Goal: Task Accomplishment & Management: Manage account settings

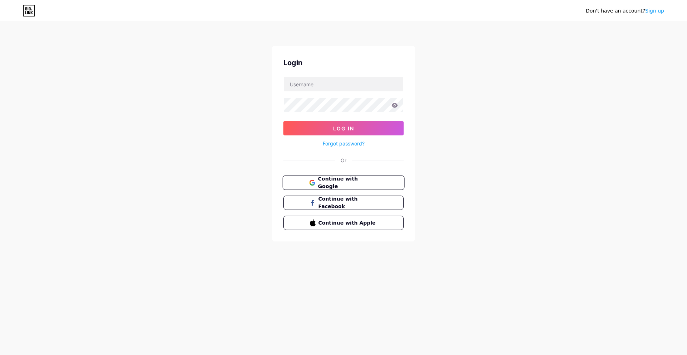
click at [360, 184] on span "Continue with Google" at bounding box center [348, 182] width 60 height 15
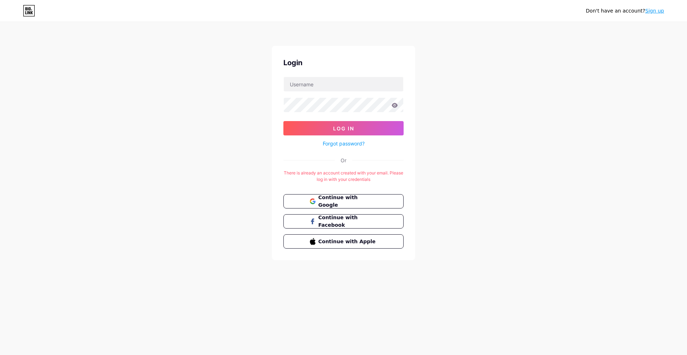
click at [655, 9] on link "Sign up" at bounding box center [654, 11] width 19 height 6
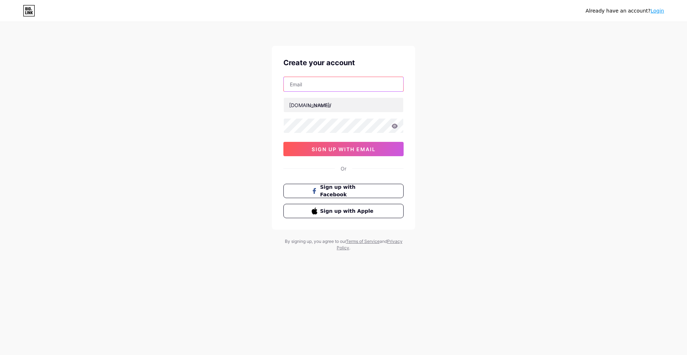
click at [318, 84] on input "text" at bounding box center [344, 84] width 120 height 14
click at [454, 73] on div "Already have an account? Login Create your account [DOMAIN_NAME]/ 0cAFcWeA4XUuY…" at bounding box center [343, 137] width 687 height 274
click at [657, 10] on link "Login" at bounding box center [658, 11] width 14 height 6
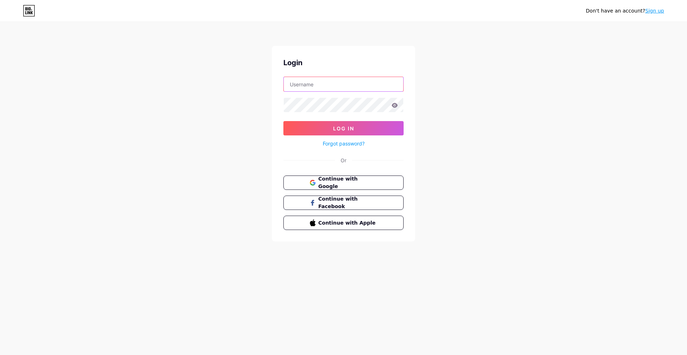
click at [305, 88] on input "text" at bounding box center [344, 84] width 120 height 14
type input "kokixo"
click at [283, 121] on button "Log In" at bounding box center [343, 128] width 120 height 14
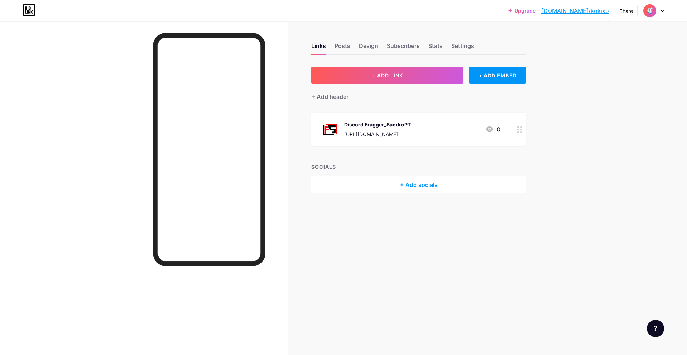
click at [519, 131] on circle at bounding box center [518, 132] width 2 height 2
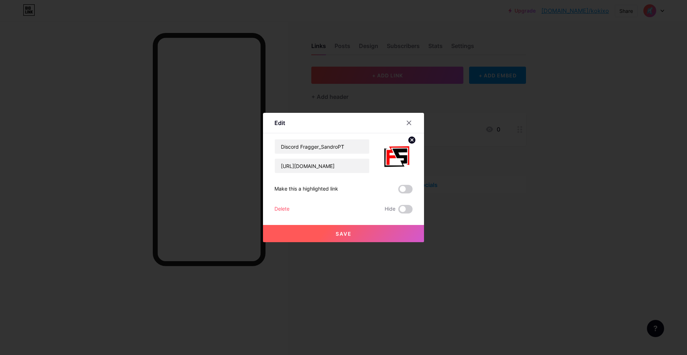
click at [398, 150] on img at bounding box center [395, 156] width 34 height 34
drag, startPoint x: 351, startPoint y: 150, endPoint x: 262, endPoint y: 153, distance: 89.2
click at [262, 153] on div "Edit Content YouTube Play YouTube video without leaving your page. ADD Vimeo Pl…" at bounding box center [343, 177] width 687 height 355
type input "MVN | Comunidade de Discord"
drag, startPoint x: 366, startPoint y: 165, endPoint x: 268, endPoint y: 181, distance: 99.7
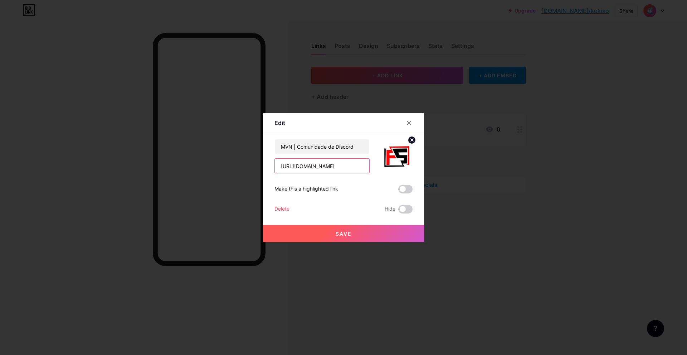
click at [268, 181] on div "Edit Content YouTube Play YouTube video without leaving your page. ADD Vimeo Pl…" at bounding box center [343, 177] width 161 height 129
paste input "rRxvd4Kn5g"
type input "[URL][DOMAIN_NAME]"
click at [369, 230] on button "Save" at bounding box center [343, 233] width 161 height 17
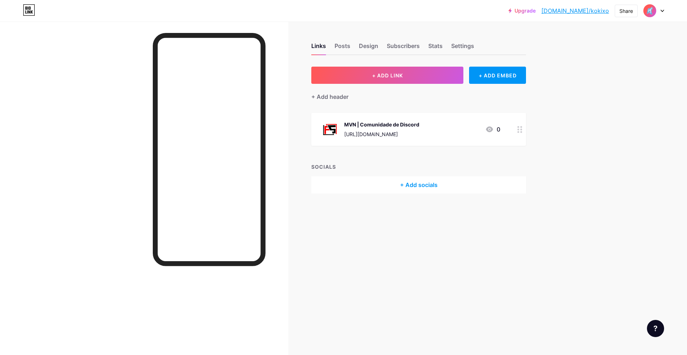
click at [350, 129] on div "MVN | Comunidade de Discord [URL][DOMAIN_NAME]" at bounding box center [381, 129] width 75 height 19
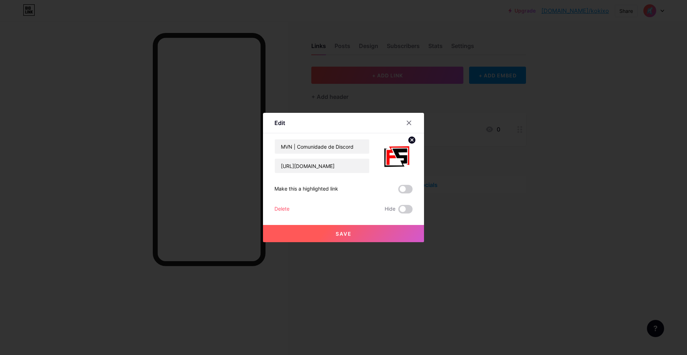
click at [504, 186] on div at bounding box center [343, 177] width 687 height 355
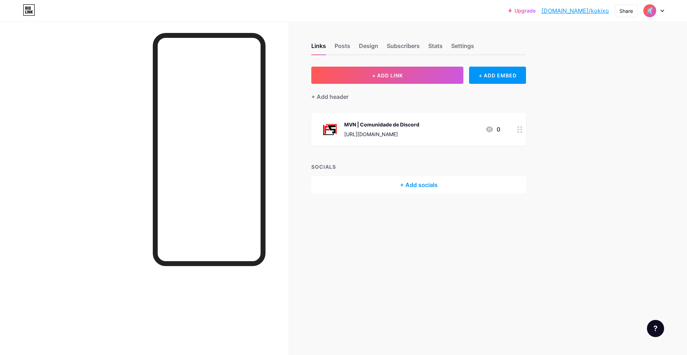
click at [358, 47] on div "Links Posts Design Subscribers Stats Settings" at bounding box center [418, 42] width 215 height 25
click at [366, 47] on div "Design" at bounding box center [368, 48] width 19 height 13
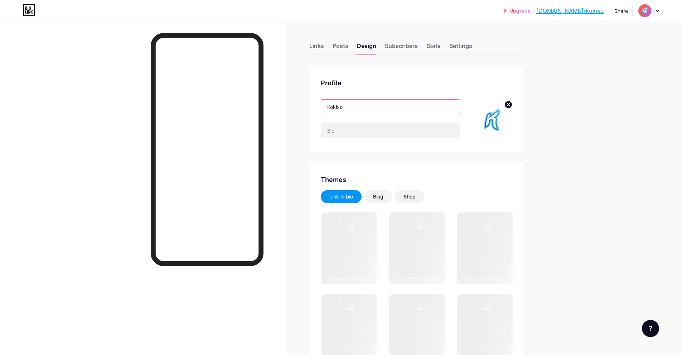
drag, startPoint x: 340, startPoint y: 109, endPoint x: 286, endPoint y: 110, distance: 54.0
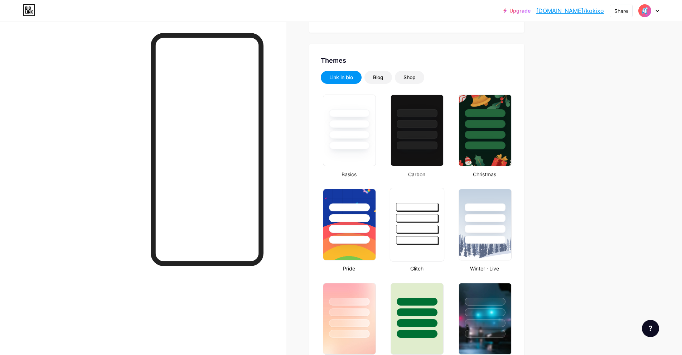
scroll to position [179, 0]
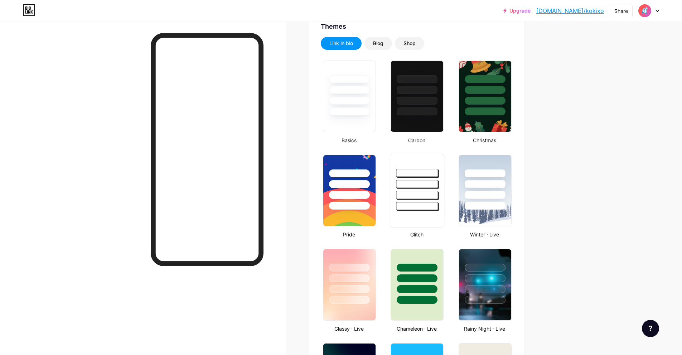
type input "Nikoo"
click at [410, 196] on div at bounding box center [417, 195] width 42 height 8
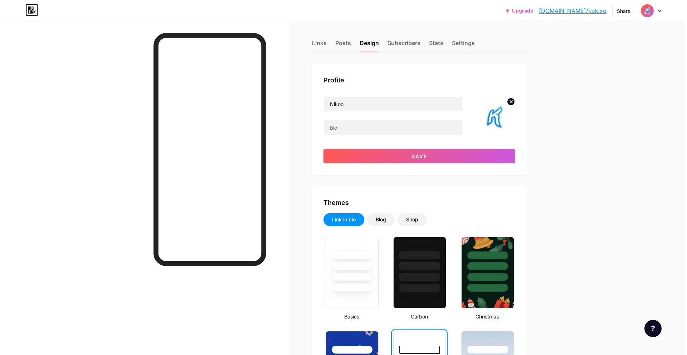
scroll to position [0, 0]
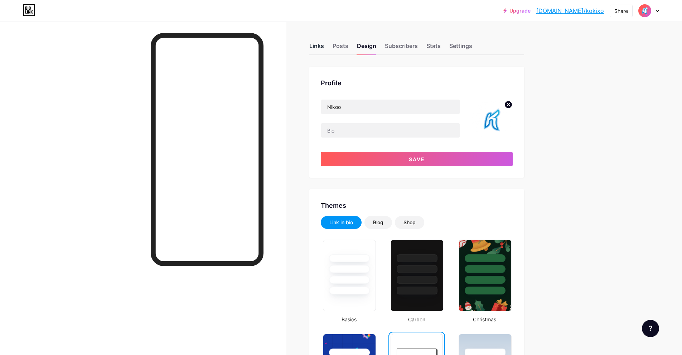
click at [317, 44] on div "Links" at bounding box center [316, 48] width 15 height 13
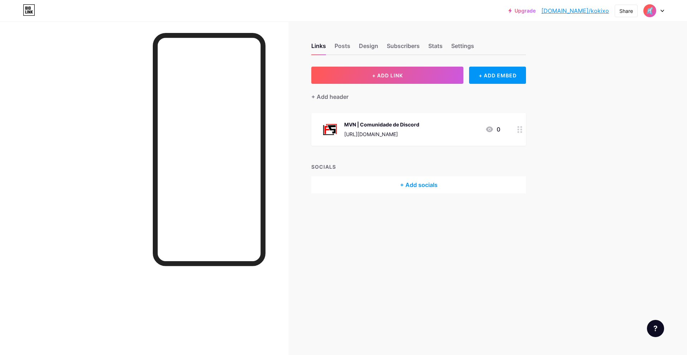
click at [321, 125] on img at bounding box center [329, 129] width 19 height 19
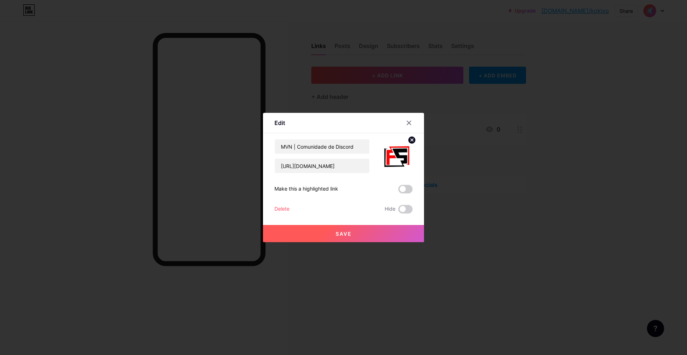
click at [395, 155] on img at bounding box center [395, 156] width 34 height 34
click at [409, 140] on circle at bounding box center [412, 140] width 8 height 8
click at [402, 151] on icon at bounding box center [395, 151] width 14 height 13
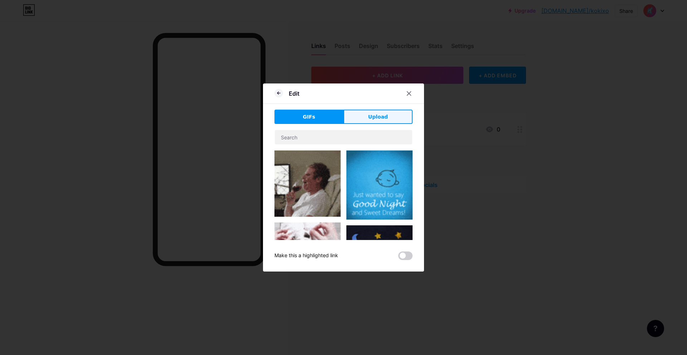
click at [367, 117] on button "Upload" at bounding box center [378, 117] width 69 height 14
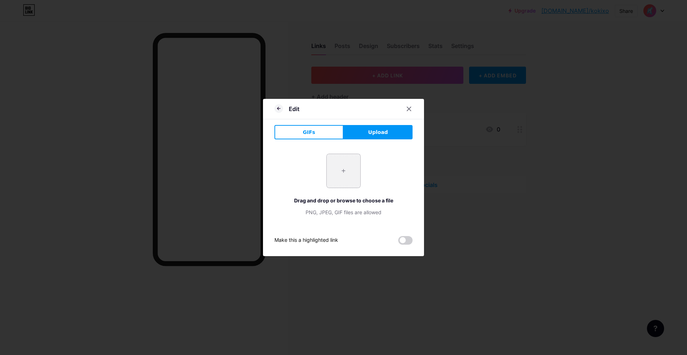
click at [332, 172] on input "file" at bounding box center [344, 171] width 34 height 34
type input "C:\fakepath\Design sem nome (15).jpg"
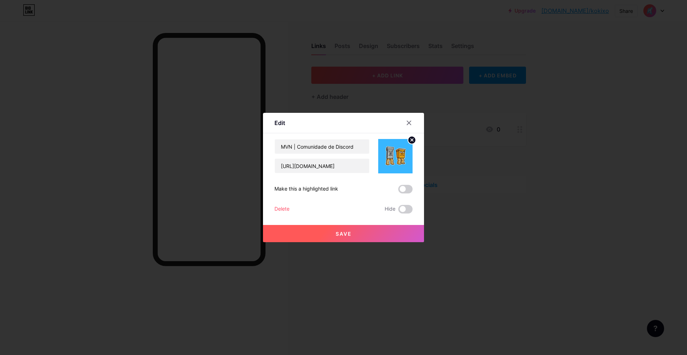
click at [373, 229] on button "Save" at bounding box center [343, 233] width 161 height 17
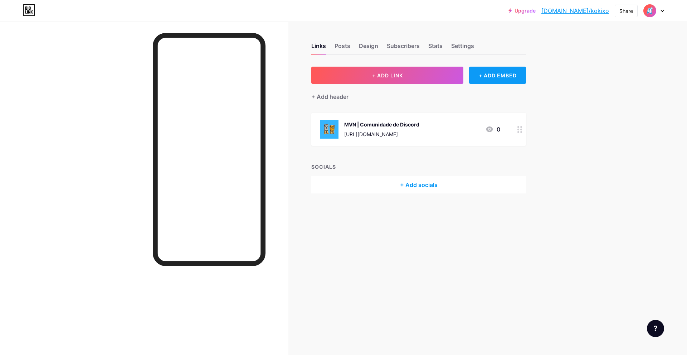
click at [489, 77] on div "+ ADD EMBED" at bounding box center [497, 75] width 57 height 17
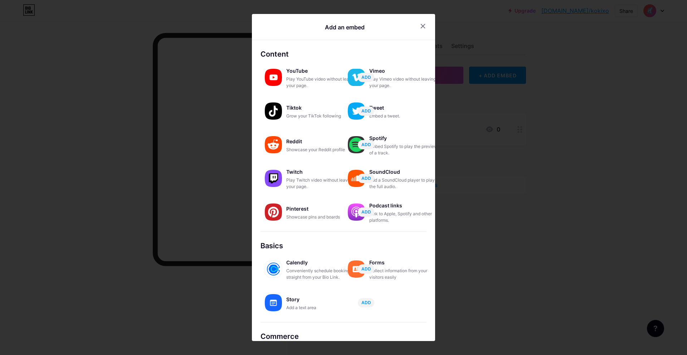
click at [520, 130] on div at bounding box center [343, 177] width 687 height 355
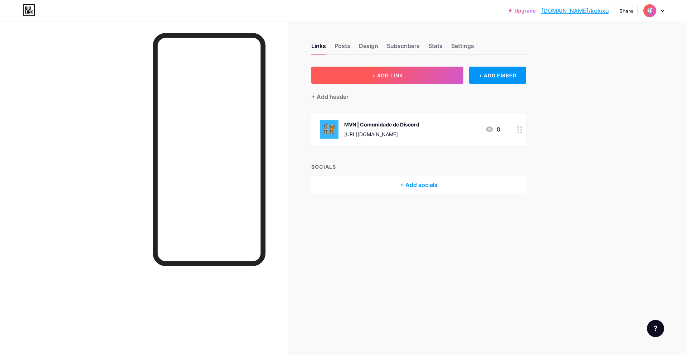
click at [409, 82] on button "+ ADD LINK" at bounding box center [387, 75] width 152 height 17
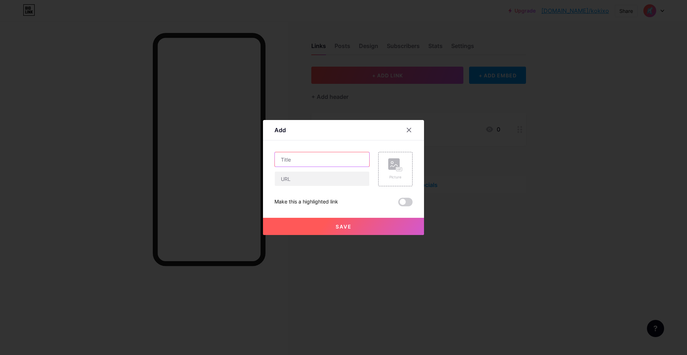
click at [318, 158] on input "text" at bounding box center [322, 159] width 94 height 14
type input "C"
type input "Camisola - Nikoo"
click at [409, 128] on icon at bounding box center [409, 130] width 6 height 6
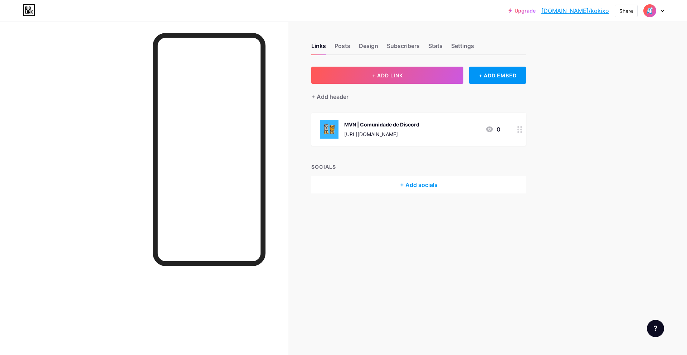
click at [349, 136] on div "[URL][DOMAIN_NAME]" at bounding box center [381, 134] width 75 height 8
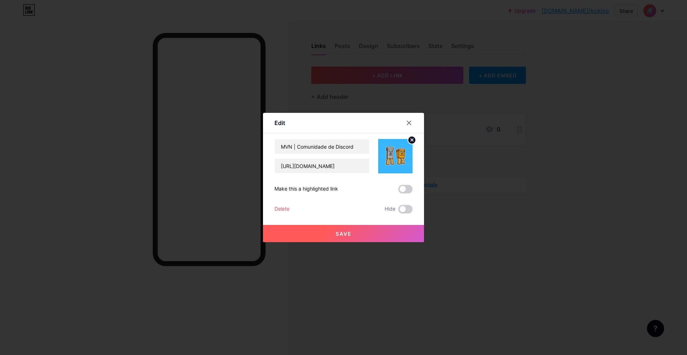
click at [410, 142] on circle at bounding box center [412, 140] width 8 height 8
click at [343, 232] on span "Save" at bounding box center [344, 233] width 16 height 6
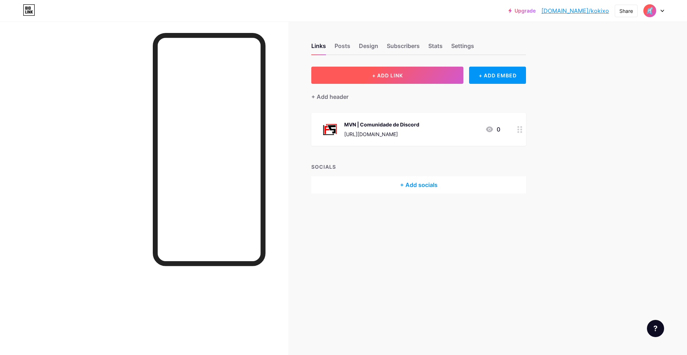
click at [436, 75] on button "+ ADD LINK" at bounding box center [387, 75] width 152 height 17
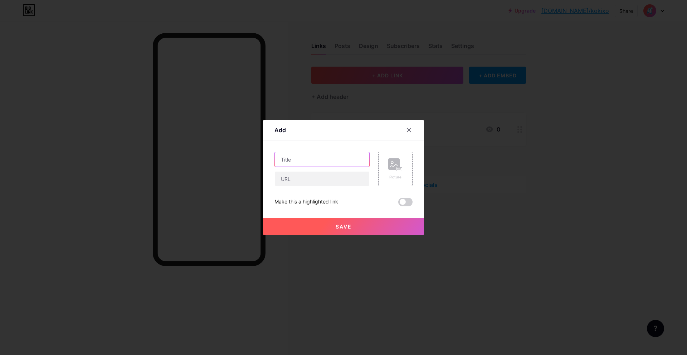
click at [308, 155] on input "text" at bounding box center [322, 159] width 94 height 14
type input "Camisola - Nikoo"
drag, startPoint x: 335, startPoint y: 188, endPoint x: 331, endPoint y: 179, distance: 10.2
click at [335, 188] on div "Camisola - Nikoo Picture Make this a highlighted link Save" at bounding box center [343, 179] width 138 height 54
click at [331, 179] on input "text" at bounding box center [322, 178] width 94 height 14
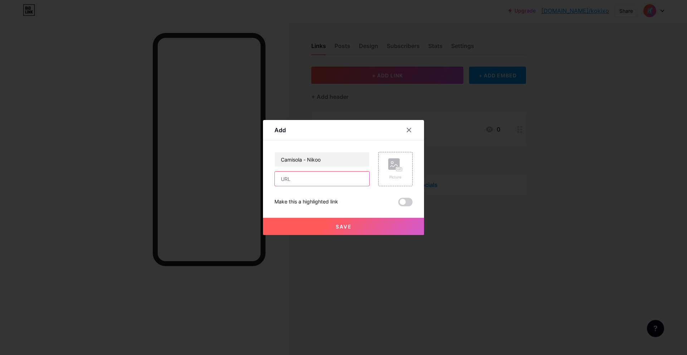
paste input "[URL][DOMAIN_NAME]"
type input "[URL][DOMAIN_NAME]"
click at [330, 225] on button "Save" at bounding box center [343, 226] width 161 height 17
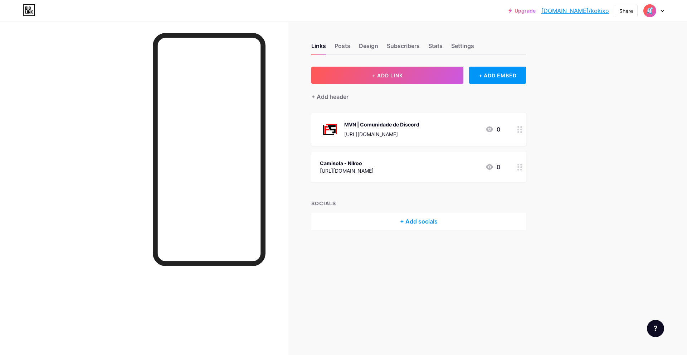
click at [518, 131] on circle at bounding box center [518, 132] width 2 height 2
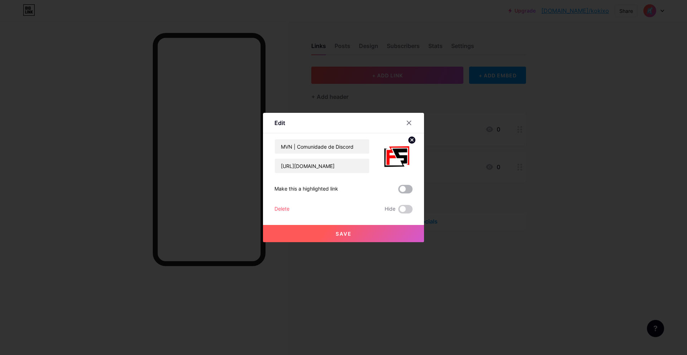
click at [408, 190] on span at bounding box center [405, 189] width 14 height 9
click at [398, 191] on input "checkbox" at bounding box center [398, 191] width 0 height 0
click at [392, 228] on button "Save" at bounding box center [343, 233] width 161 height 17
click at [363, 234] on button "Save" at bounding box center [343, 233] width 161 height 17
click at [334, 237] on button "Save" at bounding box center [343, 233] width 161 height 17
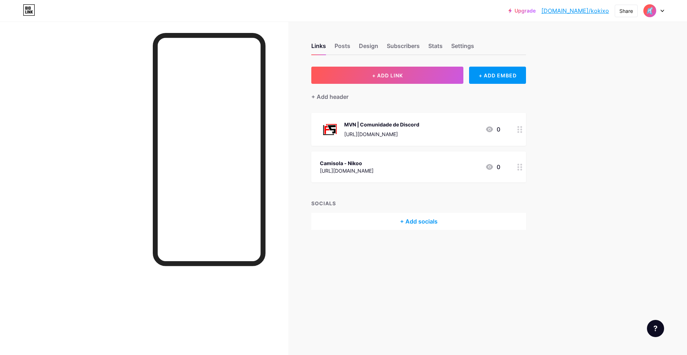
click at [517, 130] on icon at bounding box center [519, 129] width 5 height 7
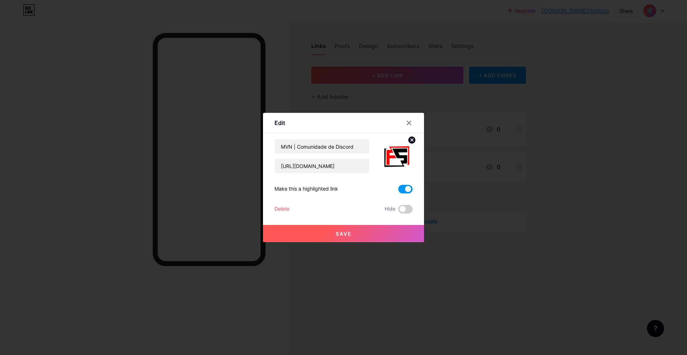
click at [413, 142] on circle at bounding box center [412, 140] width 8 height 8
click at [322, 237] on button "Save" at bounding box center [343, 233] width 161 height 17
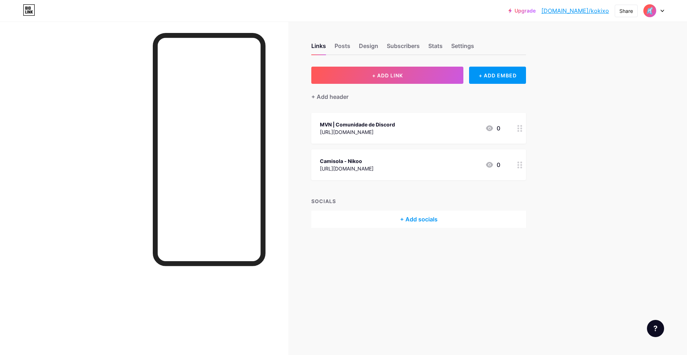
click at [460, 124] on div "MVN | Comunidade de Discord [URL][DOMAIN_NAME] 0" at bounding box center [410, 128] width 180 height 16
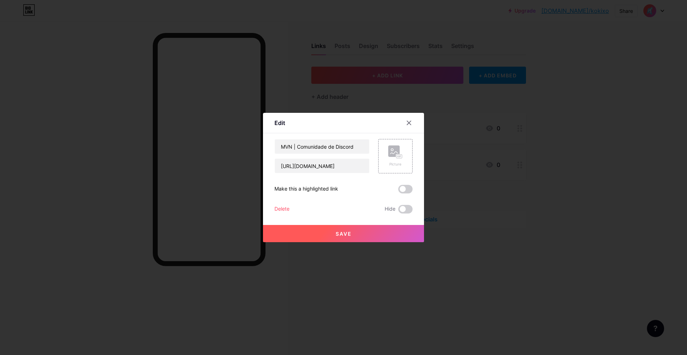
click at [574, 169] on div at bounding box center [343, 177] width 687 height 355
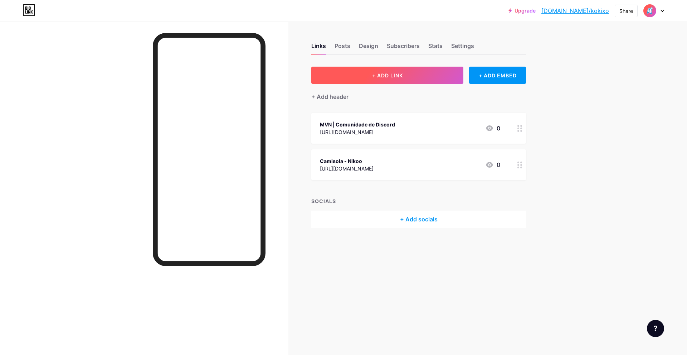
click at [362, 71] on button "+ ADD LINK" at bounding box center [387, 75] width 152 height 17
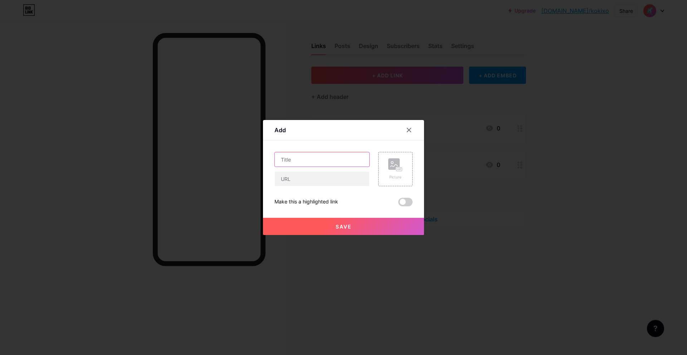
click at [307, 155] on input "text" at bounding box center [322, 159] width 94 height 14
type input "Calças - Nikoo"
click at [326, 179] on input "text" at bounding box center [322, 178] width 94 height 14
paste input "[URL][DOMAIN_NAME]"
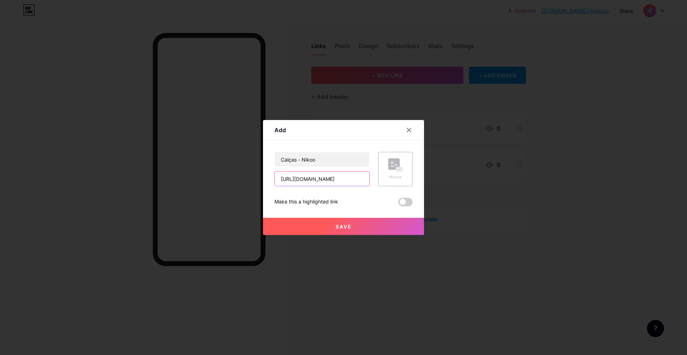
type input "[URL][DOMAIN_NAME]"
click at [330, 227] on button "Save" at bounding box center [343, 226] width 161 height 17
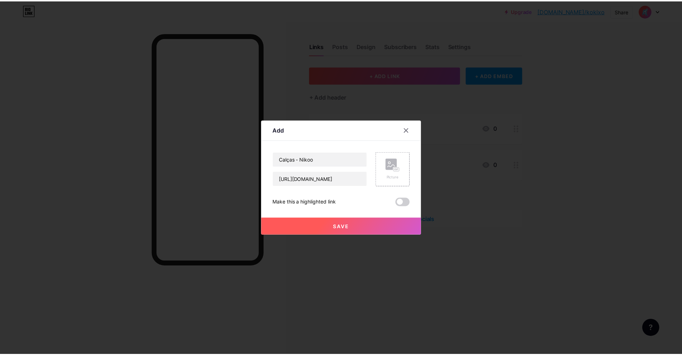
scroll to position [0, 0]
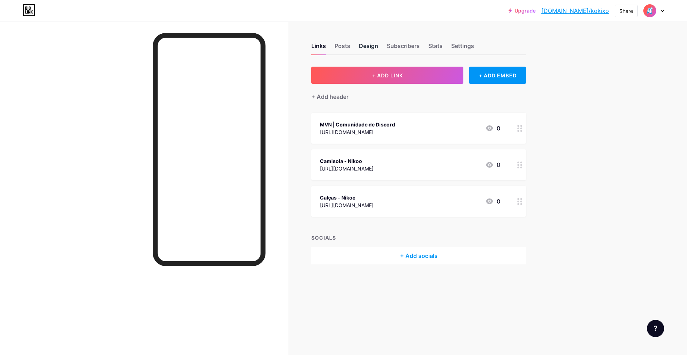
click at [364, 50] on div "Design" at bounding box center [368, 48] width 19 height 13
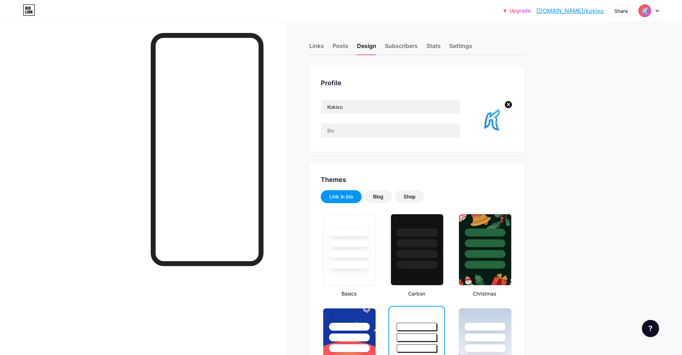
click at [494, 125] on img at bounding box center [491, 119] width 41 height 41
click at [507, 105] on circle at bounding box center [508, 105] width 8 height 8
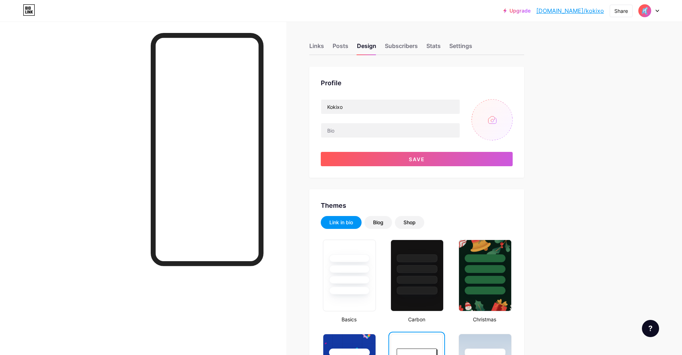
click at [498, 119] on input "file" at bounding box center [491, 119] width 41 height 41
type input "C:\fakepath\osiaobn.k-e.jpeg"
drag, startPoint x: 370, startPoint y: 107, endPoint x: 308, endPoint y: 102, distance: 62.1
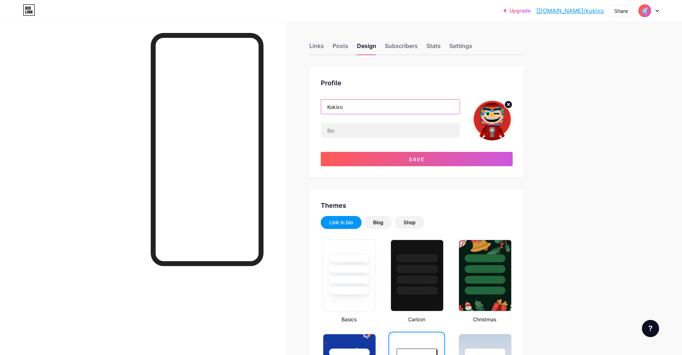
type input "F"
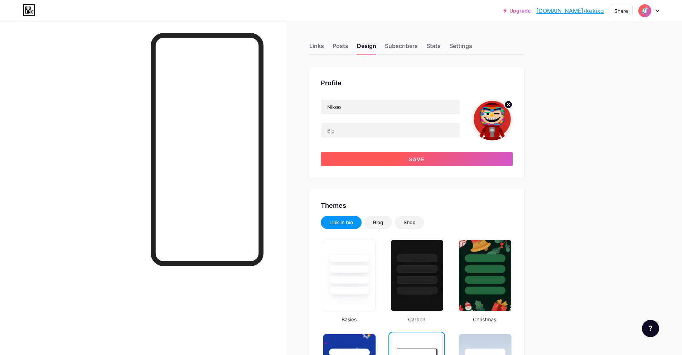
click at [398, 155] on button "Save" at bounding box center [417, 159] width 192 height 14
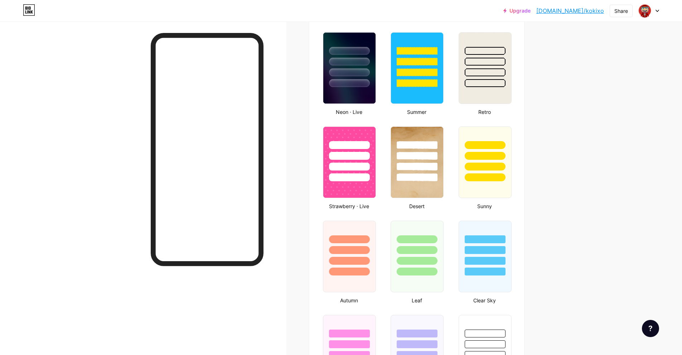
scroll to position [501, 0]
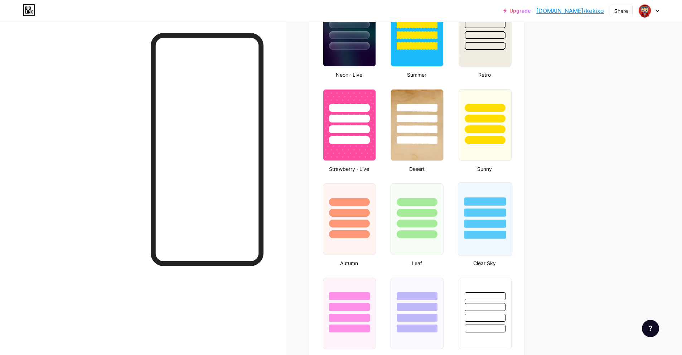
click at [497, 197] on div at bounding box center [485, 211] width 54 height 56
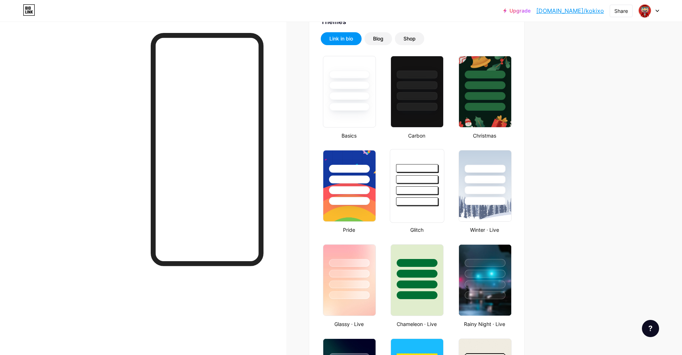
scroll to position [143, 0]
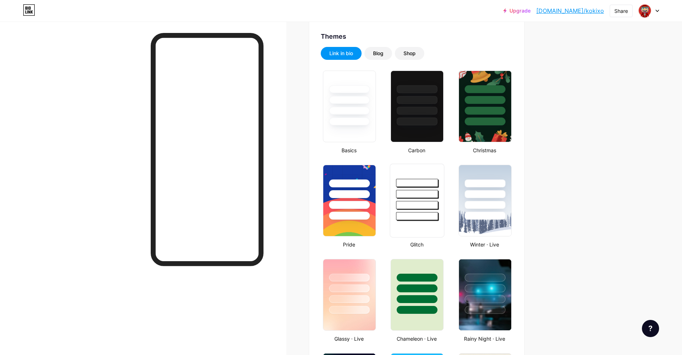
click at [435, 213] on div at bounding box center [417, 216] width 42 height 8
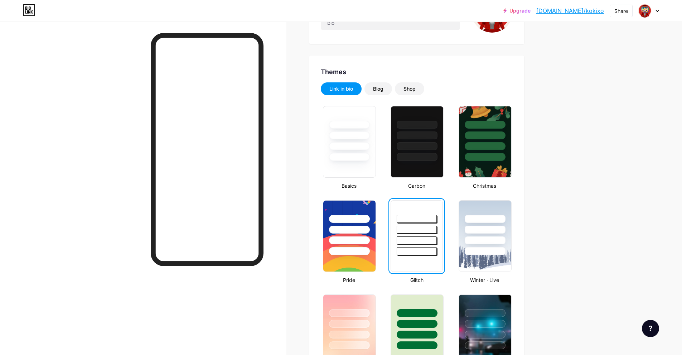
scroll to position [107, 0]
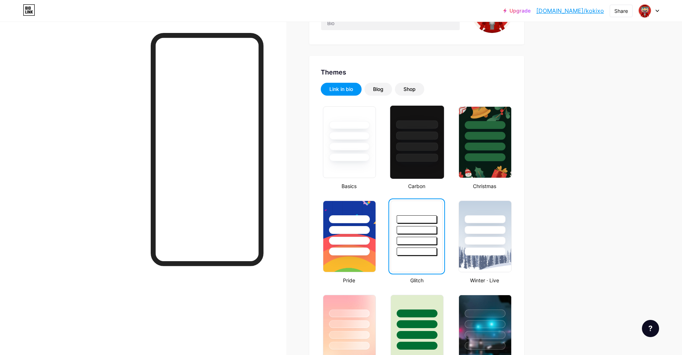
click at [408, 154] on div at bounding box center [417, 158] width 42 height 8
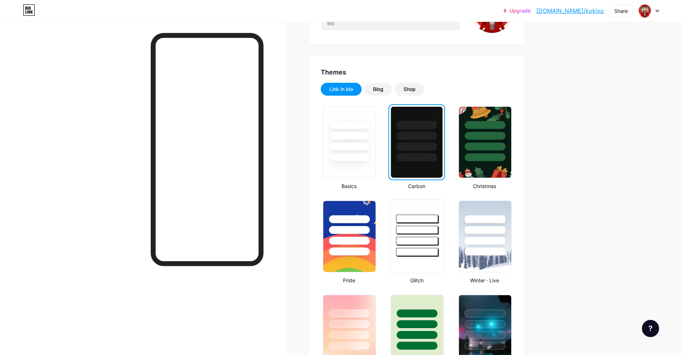
click at [432, 221] on div at bounding box center [417, 218] width 42 height 8
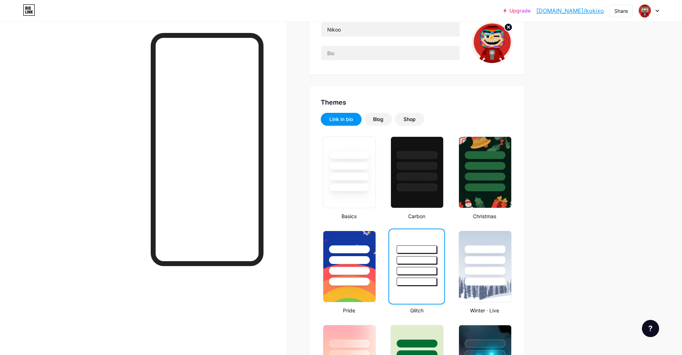
scroll to position [36, 0]
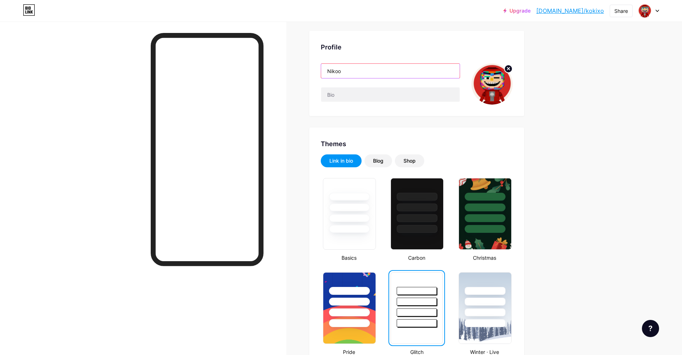
click at [364, 70] on input "Nikoo" at bounding box center [390, 71] width 138 height 14
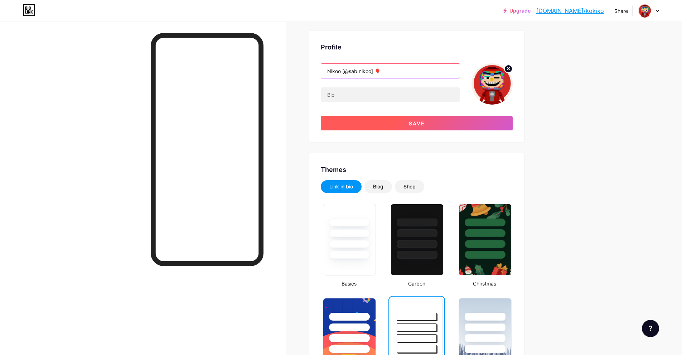
type input "Nikoo [@sab.nikoo] 🎈"
click at [459, 124] on button "Save" at bounding box center [417, 123] width 192 height 14
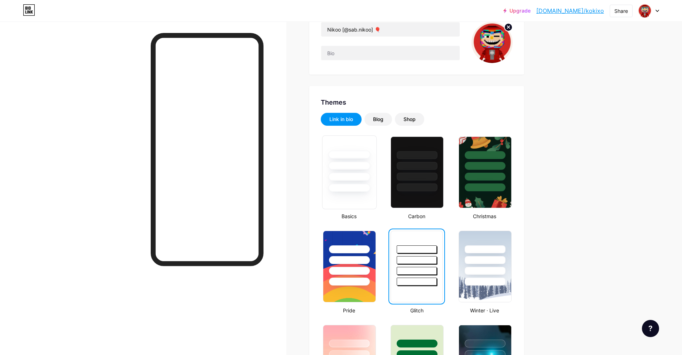
scroll to position [0, 0]
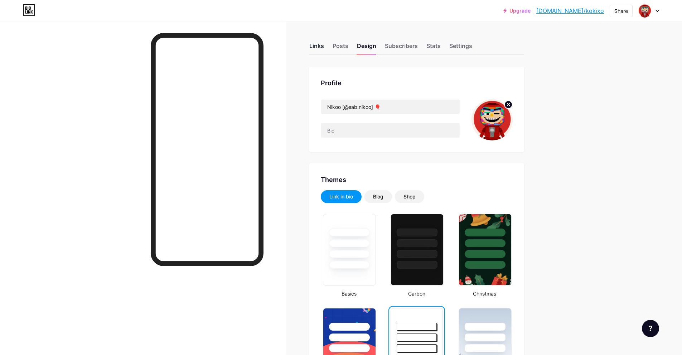
click at [324, 48] on div "Links" at bounding box center [316, 48] width 15 height 13
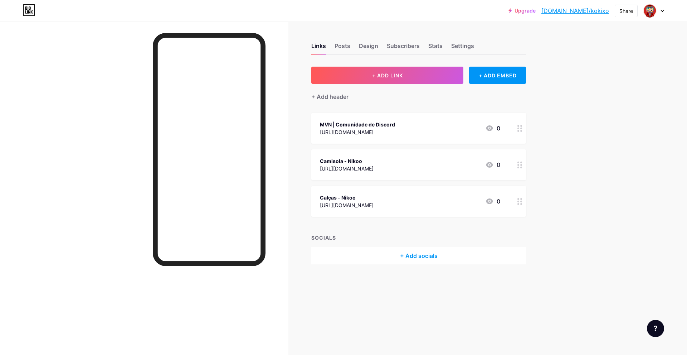
click at [591, 9] on link "[DOMAIN_NAME]/kokixo" at bounding box center [575, 10] width 68 height 9
click at [470, 46] on div "Settings" at bounding box center [462, 48] width 23 height 13
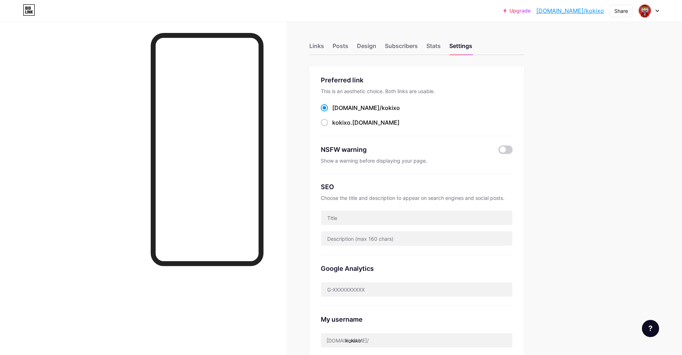
click at [381, 104] on span "kokixo" at bounding box center [390, 107] width 18 height 7
click at [337, 112] on input "[DOMAIN_NAME]/ kokixo" at bounding box center [334, 114] width 5 height 5
click at [417, 220] on input "text" at bounding box center [416, 217] width 191 height 14
click at [410, 205] on div "SEO Choose the title and description to appear on search engines and social pos…" at bounding box center [417, 214] width 192 height 82
click at [326, 104] on span at bounding box center [324, 107] width 7 height 7
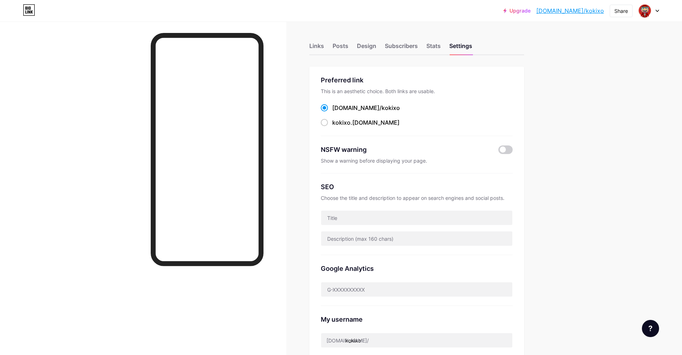
click at [332, 112] on input "[DOMAIN_NAME]/ kokixo" at bounding box center [334, 114] width 5 height 5
click at [661, 13] on div "Upgrade [DOMAIN_NAME]/kokixo... [DOMAIN_NAME]/kokixo Share Switch accounts Niko…" at bounding box center [341, 10] width 682 height 13
click at [656, 10] on icon at bounding box center [657, 11] width 3 height 2
click at [613, 62] on div "+ Add a new page" at bounding box center [615, 61] width 80 height 7
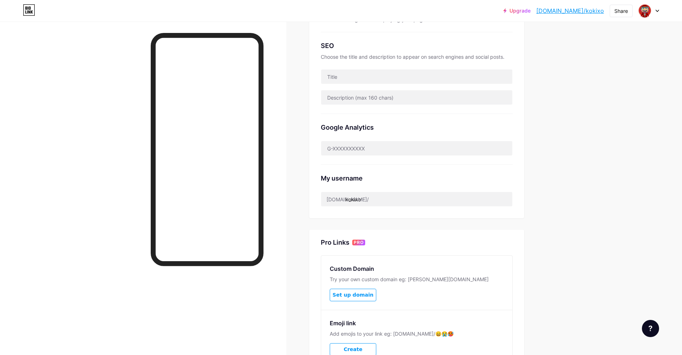
scroll to position [139, 0]
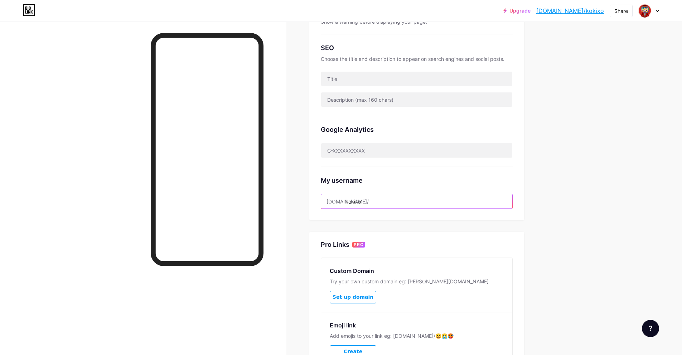
drag, startPoint x: 383, startPoint y: 200, endPoint x: 346, endPoint y: 206, distance: 37.4
click at [345, 204] on div "[DOMAIN_NAME]/ kokixo" at bounding box center [417, 201] width 192 height 15
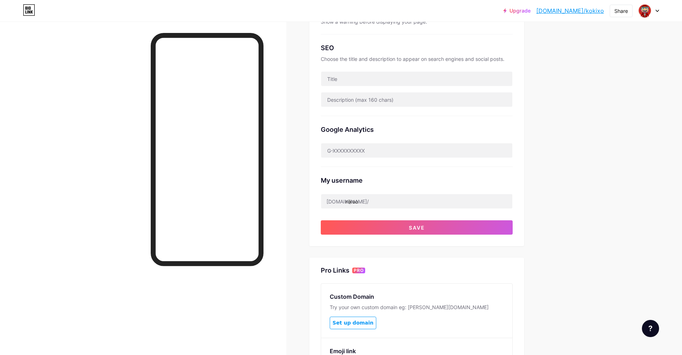
click at [454, 254] on div "Preferred link This is an aesthetic choice. Both links are usable. [DOMAIN_NAME…" at bounding box center [416, 172] width 215 height 489
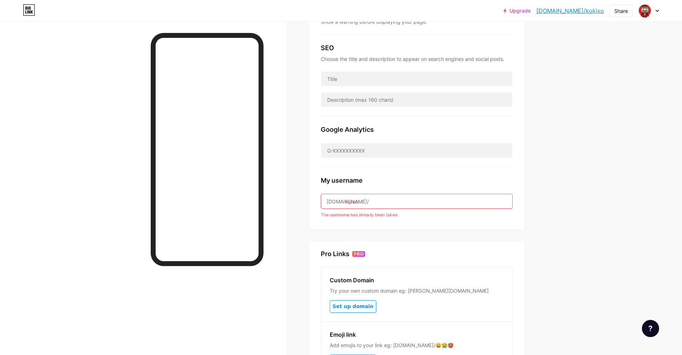
click at [396, 205] on input "nikoo" at bounding box center [416, 201] width 191 height 14
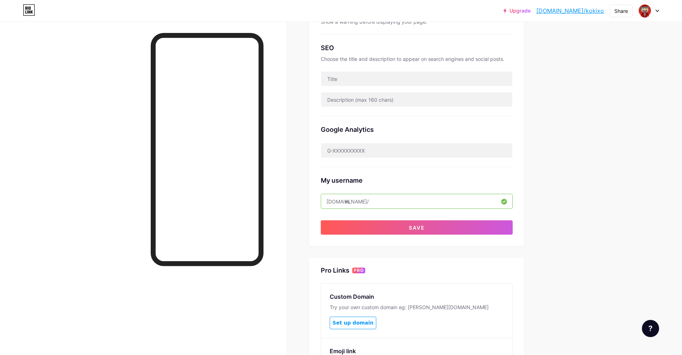
type input "n"
type input "s"
type input "nikoofn"
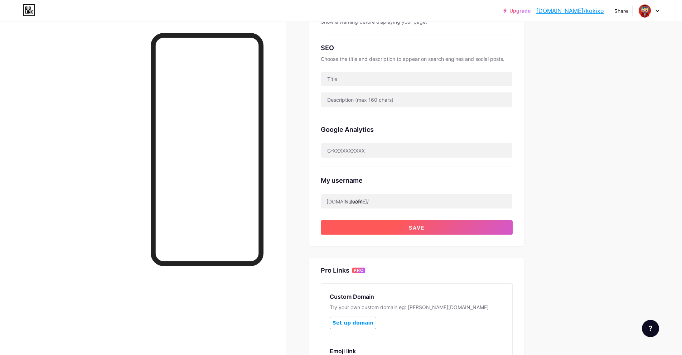
click at [383, 226] on button "Save" at bounding box center [417, 227] width 192 height 14
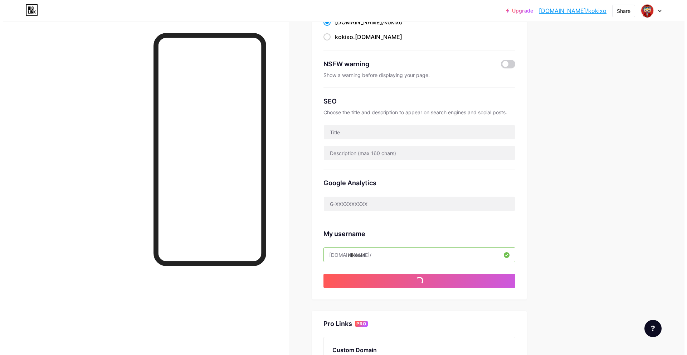
scroll to position [0, 0]
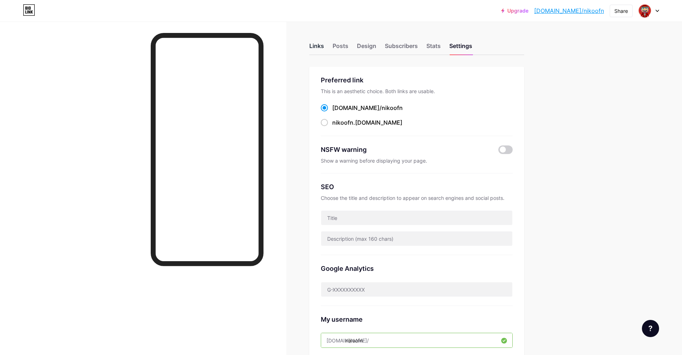
click at [320, 43] on div "Links" at bounding box center [316, 48] width 15 height 13
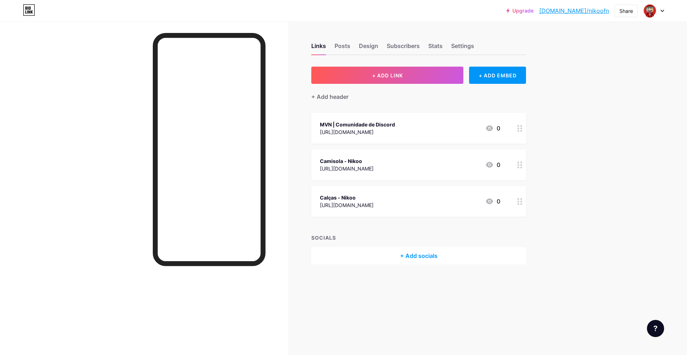
click at [344, 90] on div "+ Add header" at bounding box center [418, 93] width 215 height 18
click at [414, 82] on button "+ ADD LINK" at bounding box center [387, 75] width 152 height 17
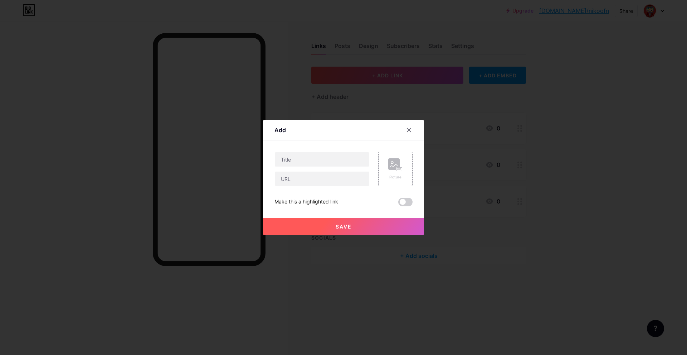
click at [424, 77] on div at bounding box center [343, 177] width 687 height 355
